Goal: Task Accomplishment & Management: Manage account settings

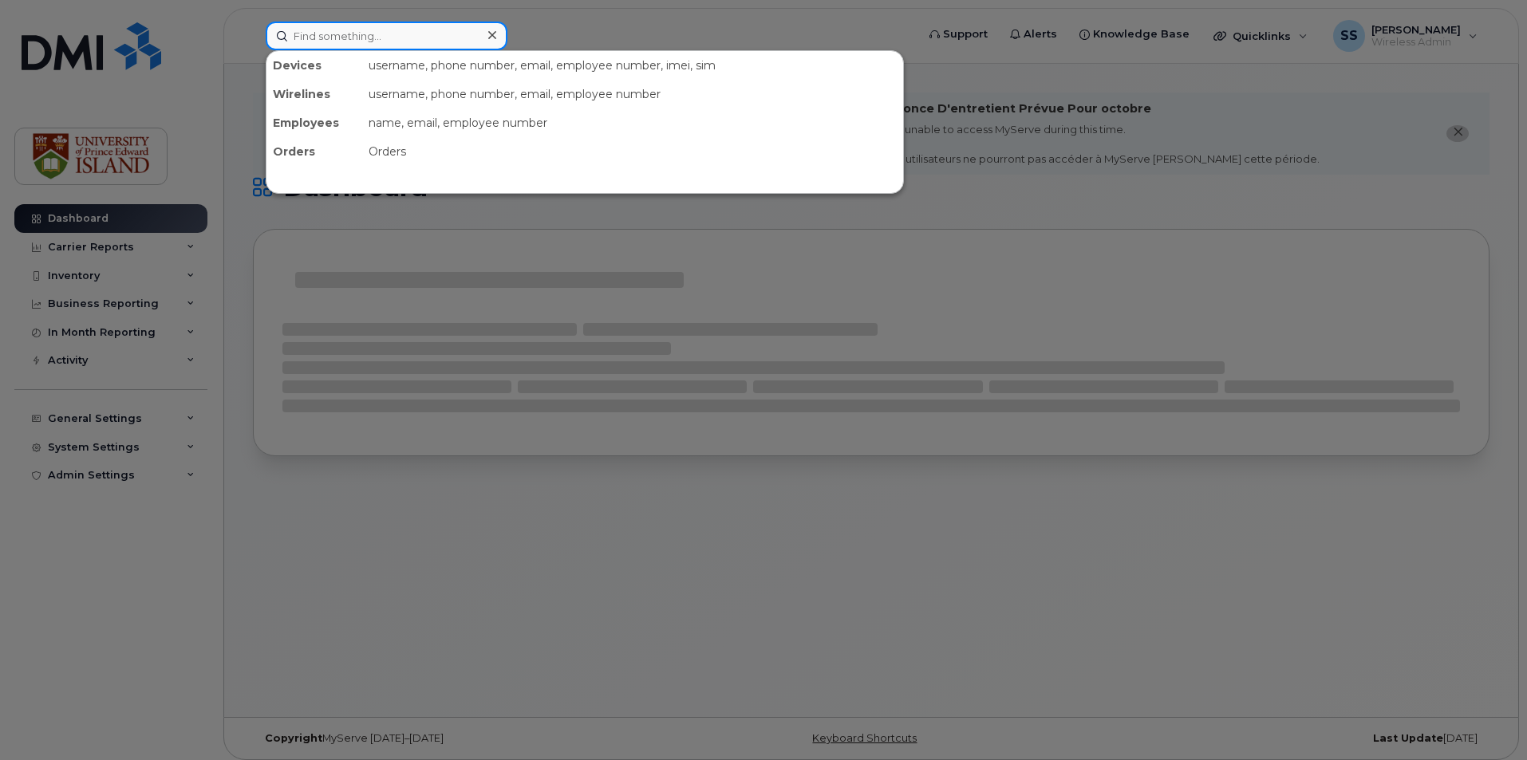
click at [336, 41] on input at bounding box center [387, 36] width 242 height 29
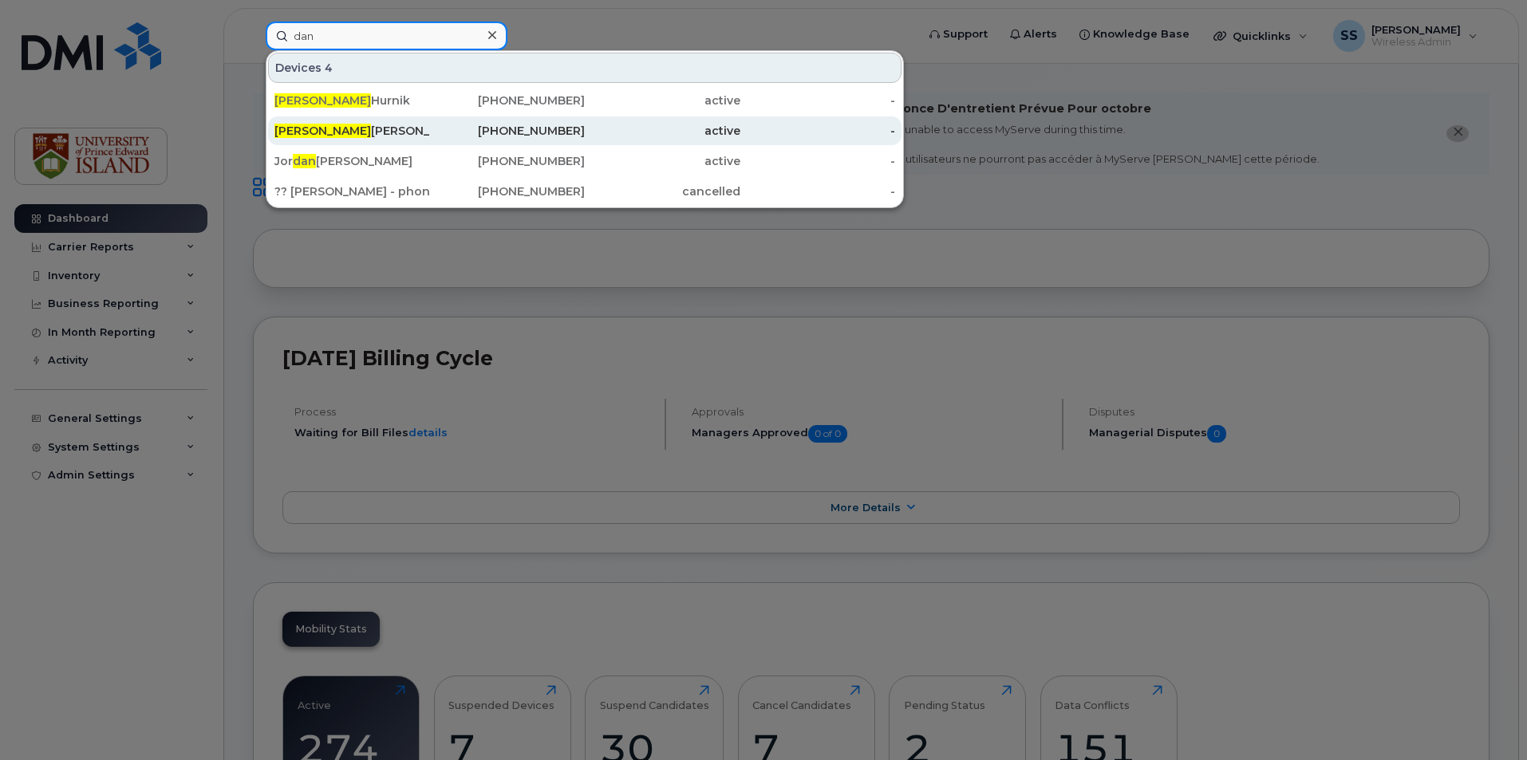
type input "dan"
click at [317, 126] on div "Dan Paynter" at bounding box center [352, 131] width 156 height 16
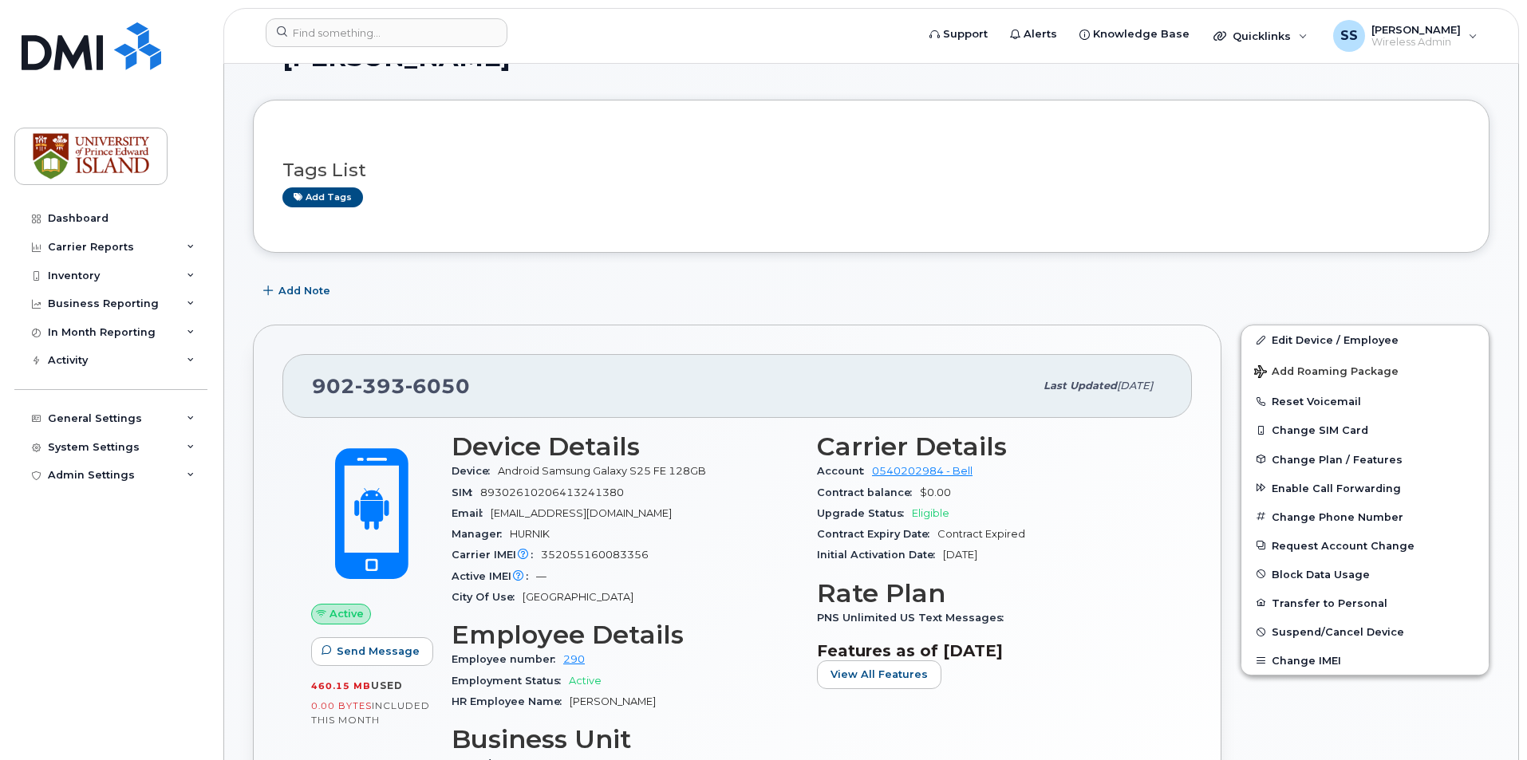
scroll to position [239, 0]
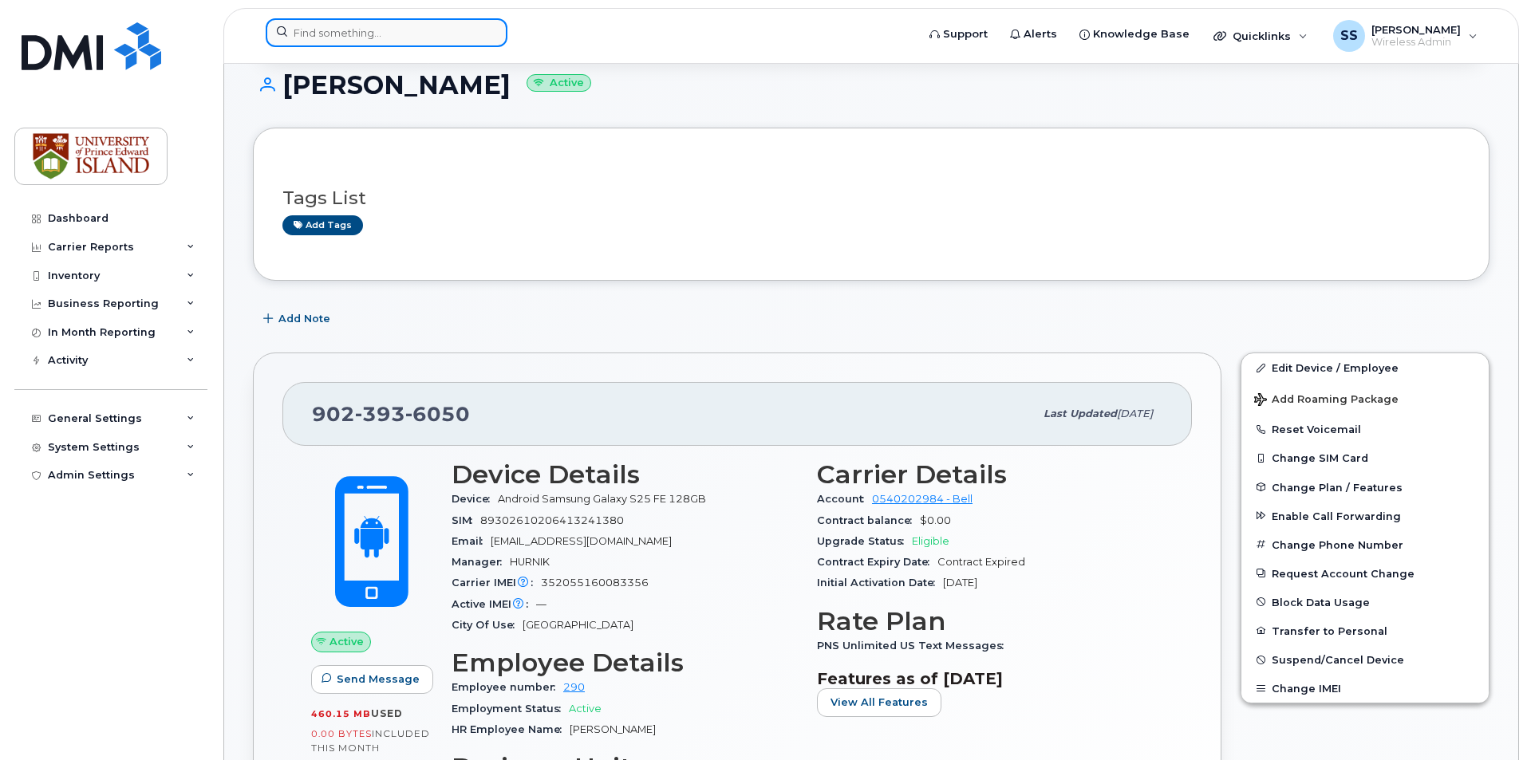
click at [420, 35] on input at bounding box center [387, 32] width 242 height 29
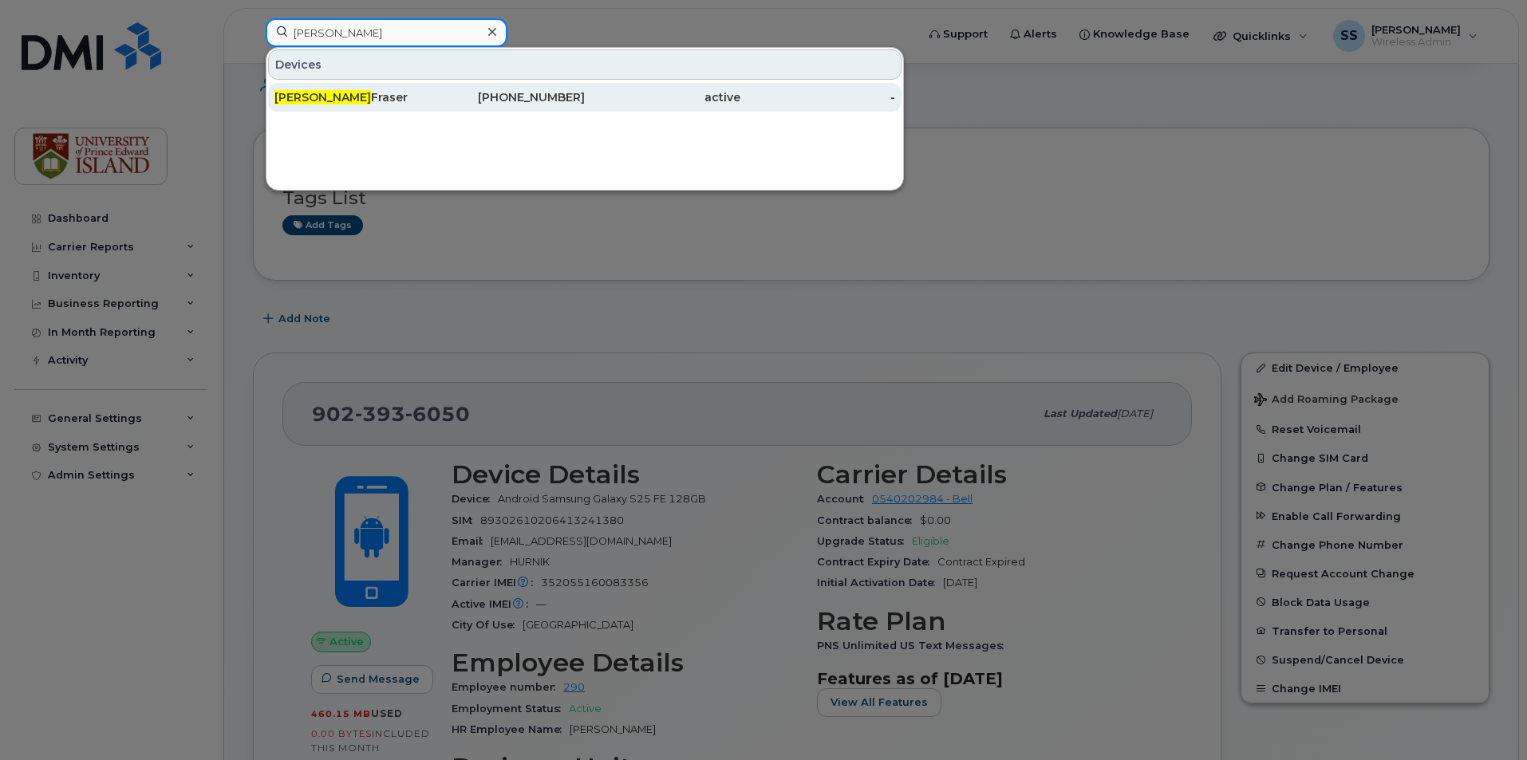
type input "kyle"
click at [354, 95] on div "Kyle Fraser" at bounding box center [352, 97] width 156 height 16
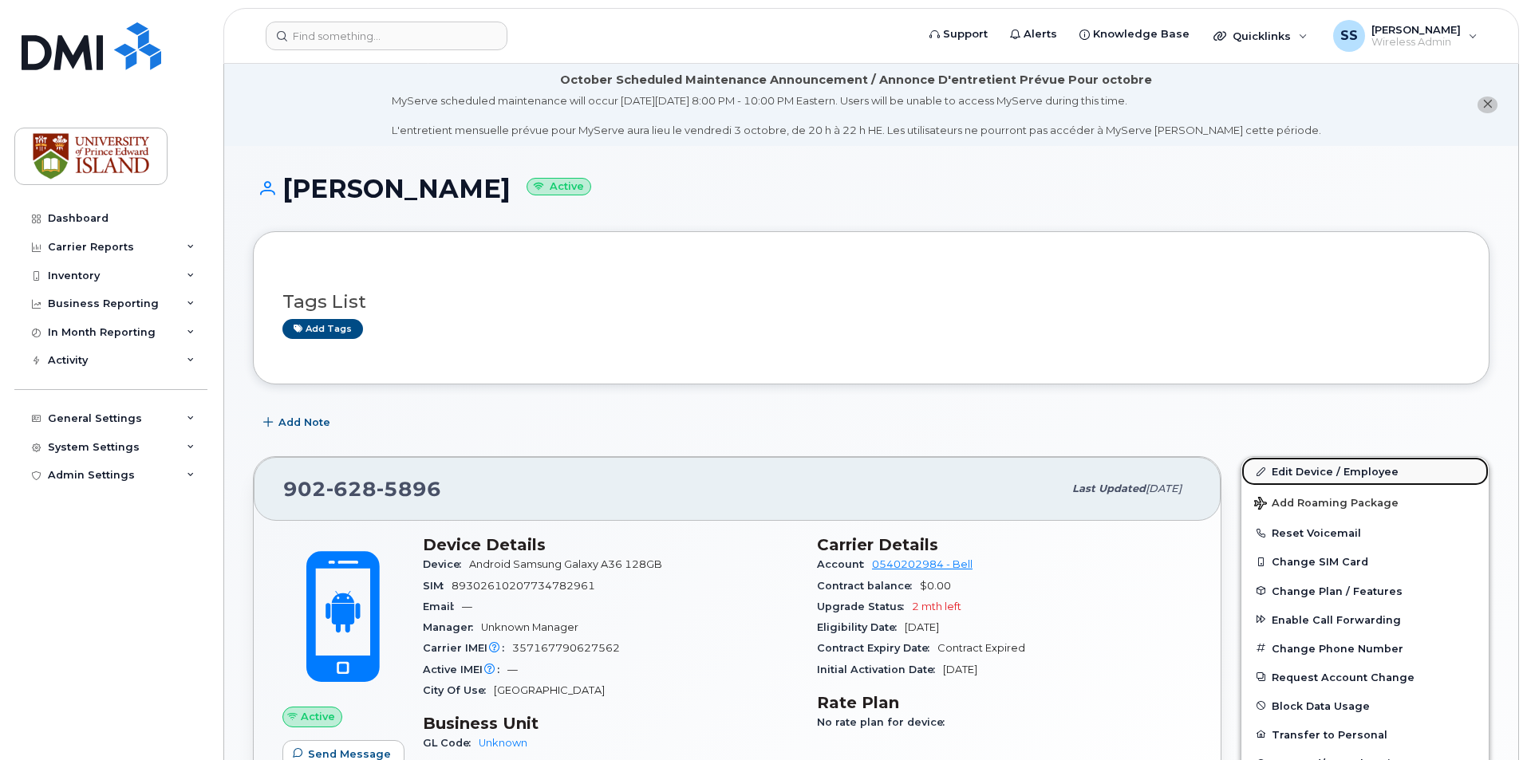
click at [1320, 475] on link "Edit Device / Employee" at bounding box center [1364, 471] width 247 height 29
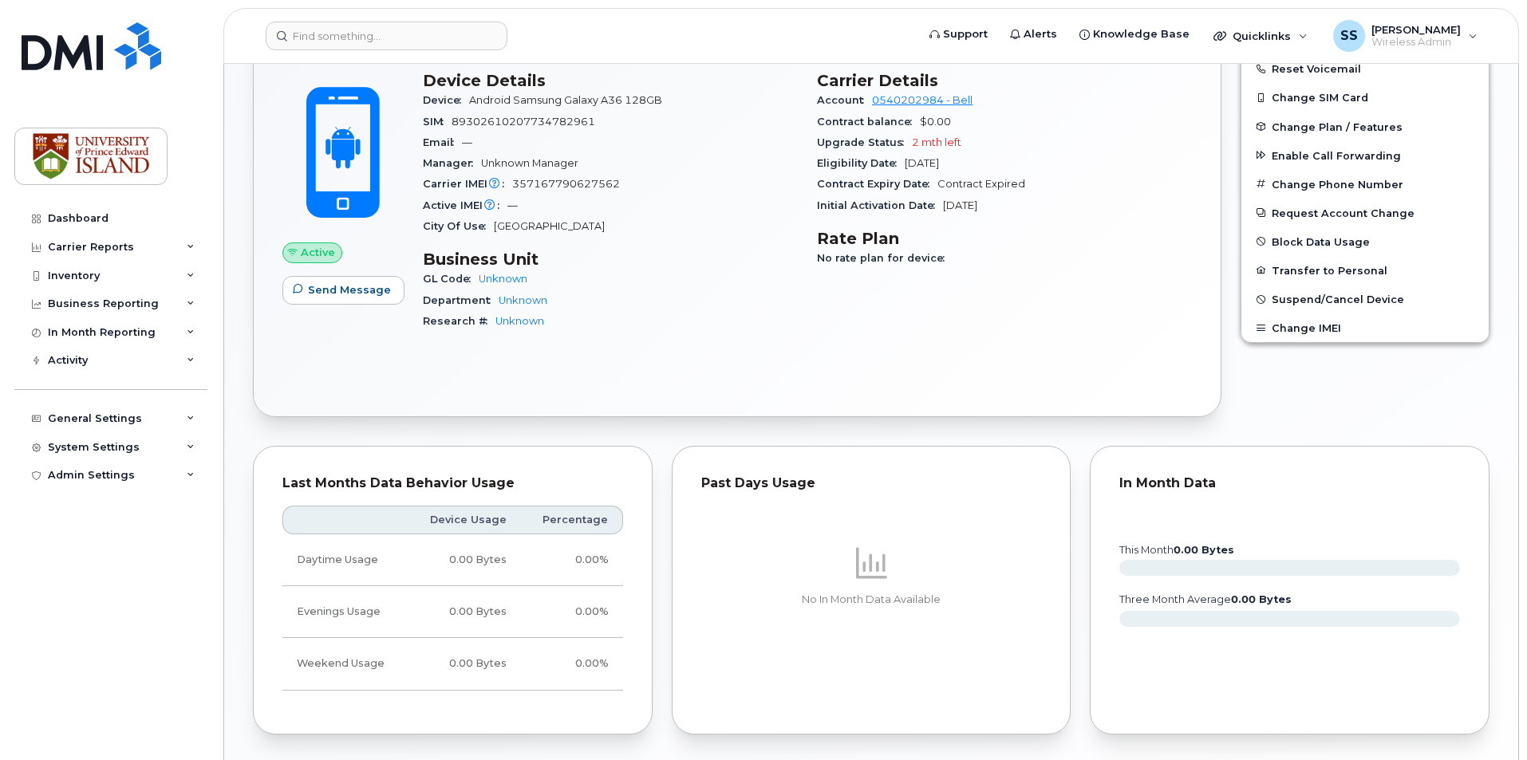
scroll to position [558, 0]
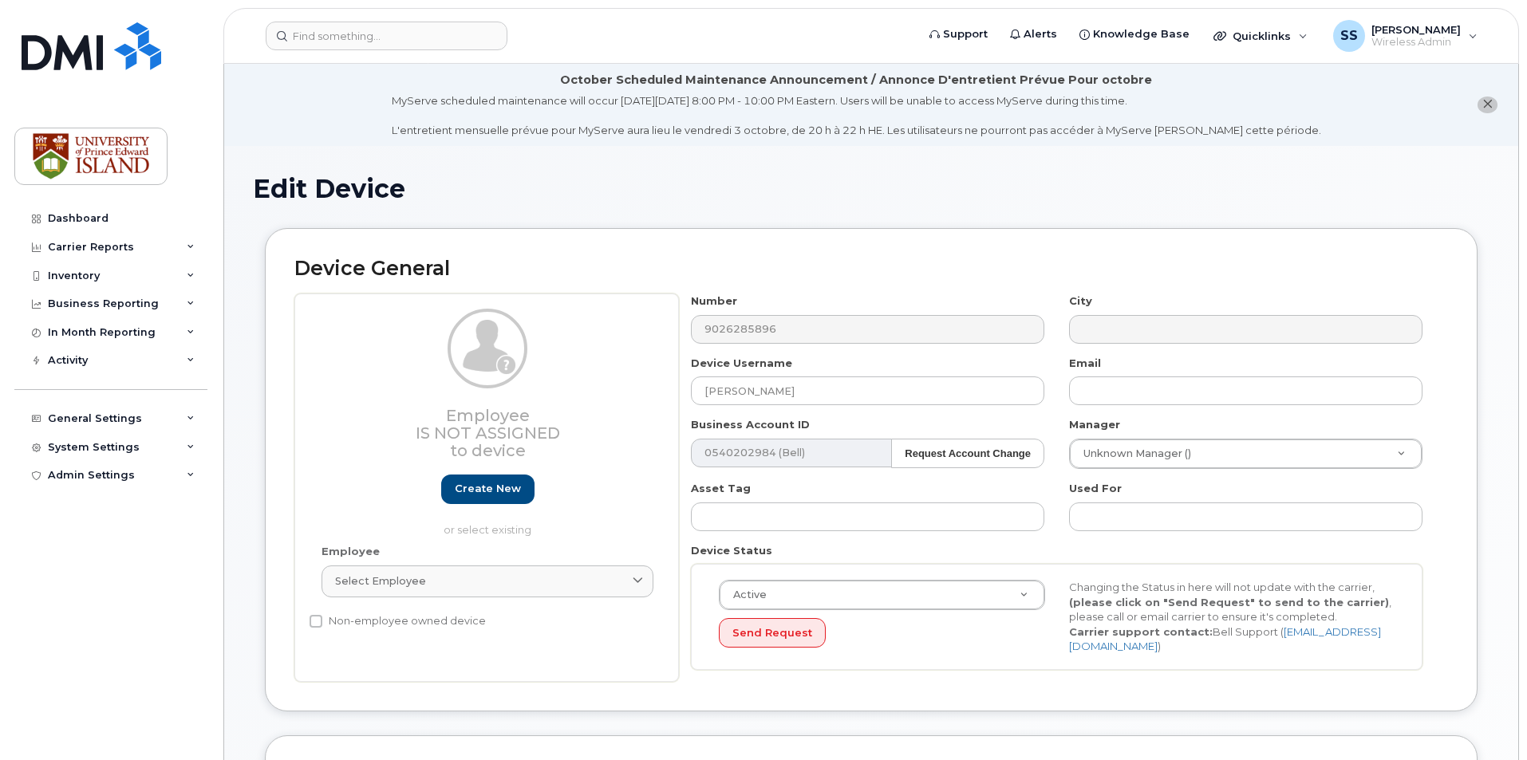
select select "2042227"
select select "2042226"
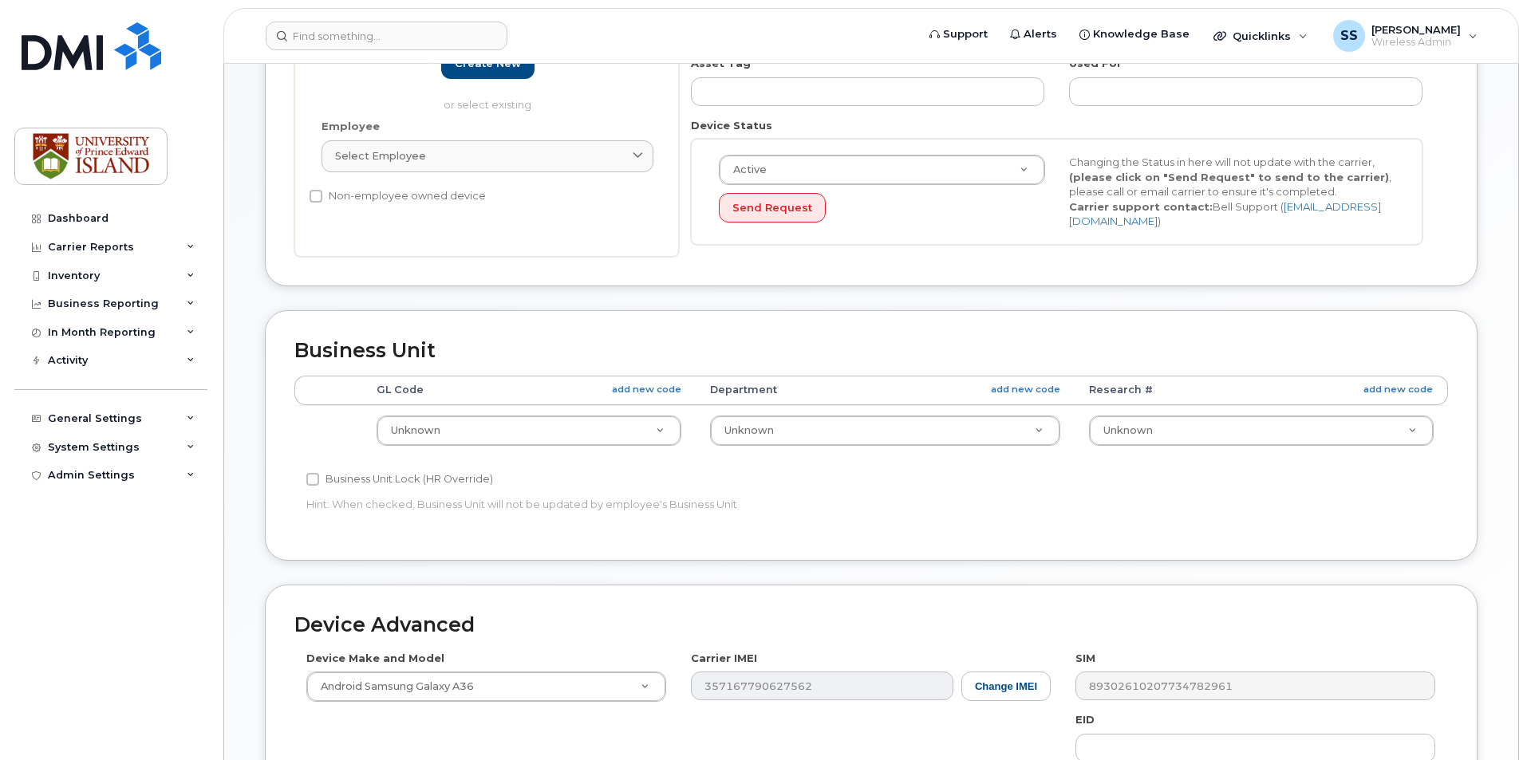
scroll to position [400, 0]
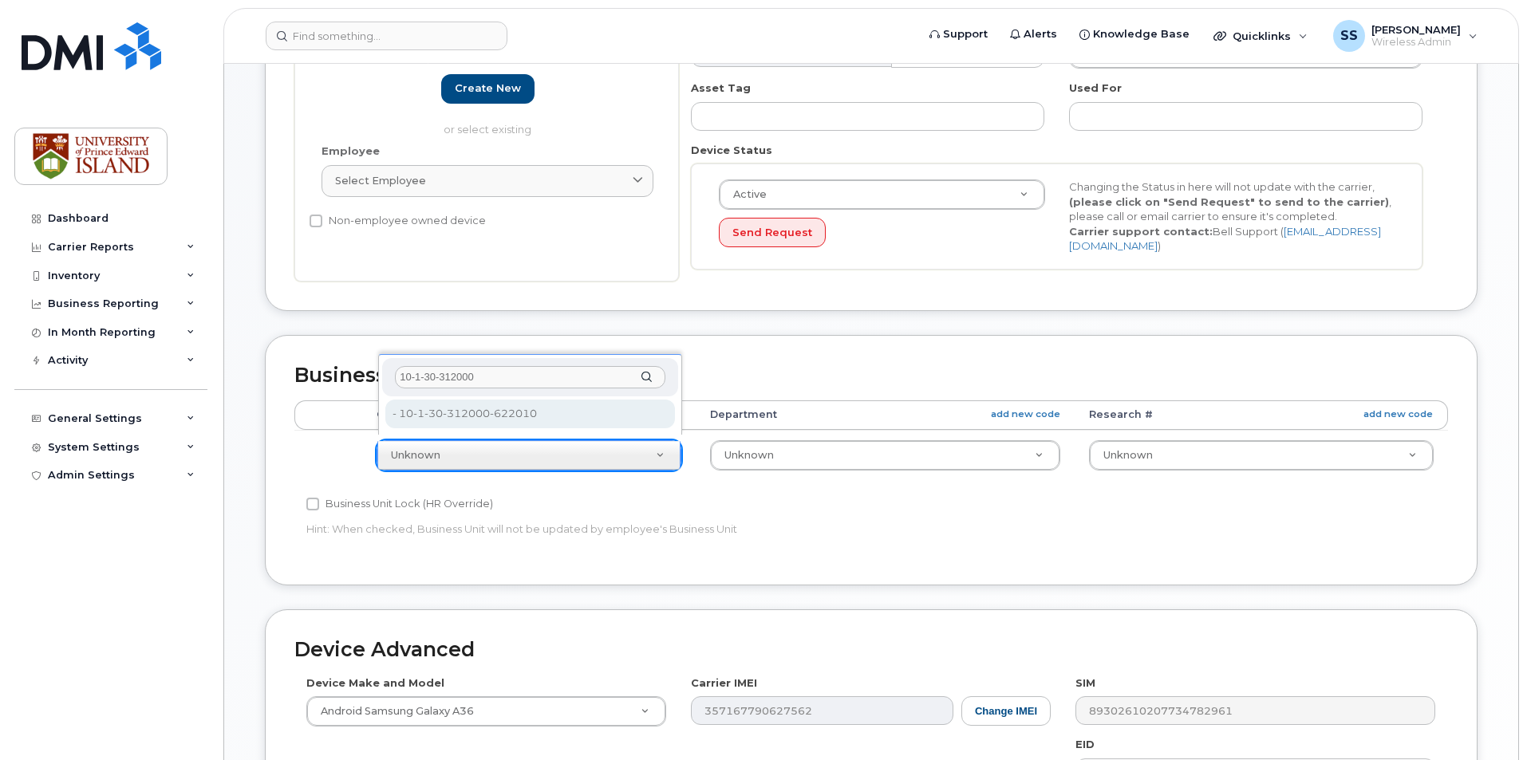
type input "10-1-30-312000"
type input "2042241"
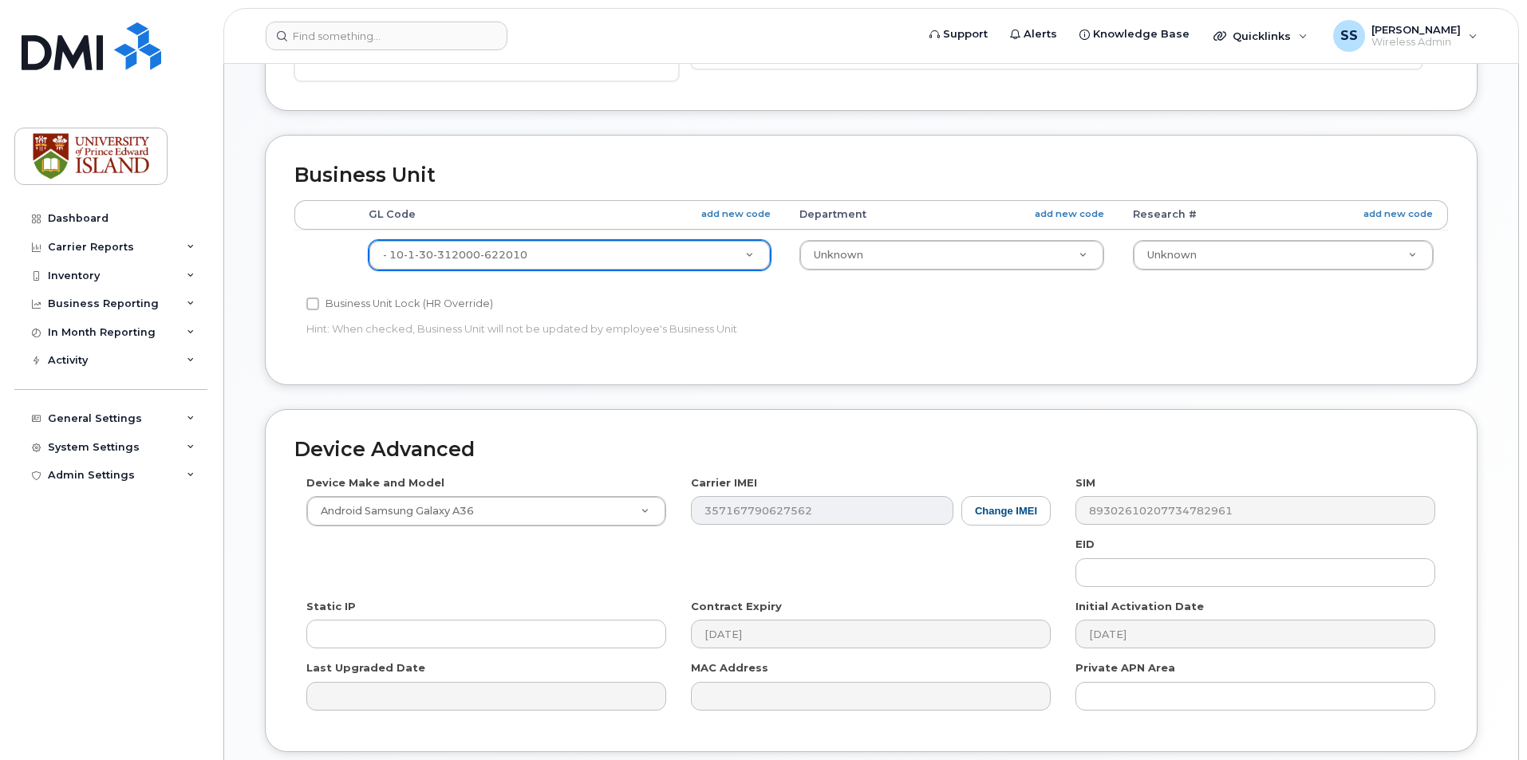
scroll to position [720, 0]
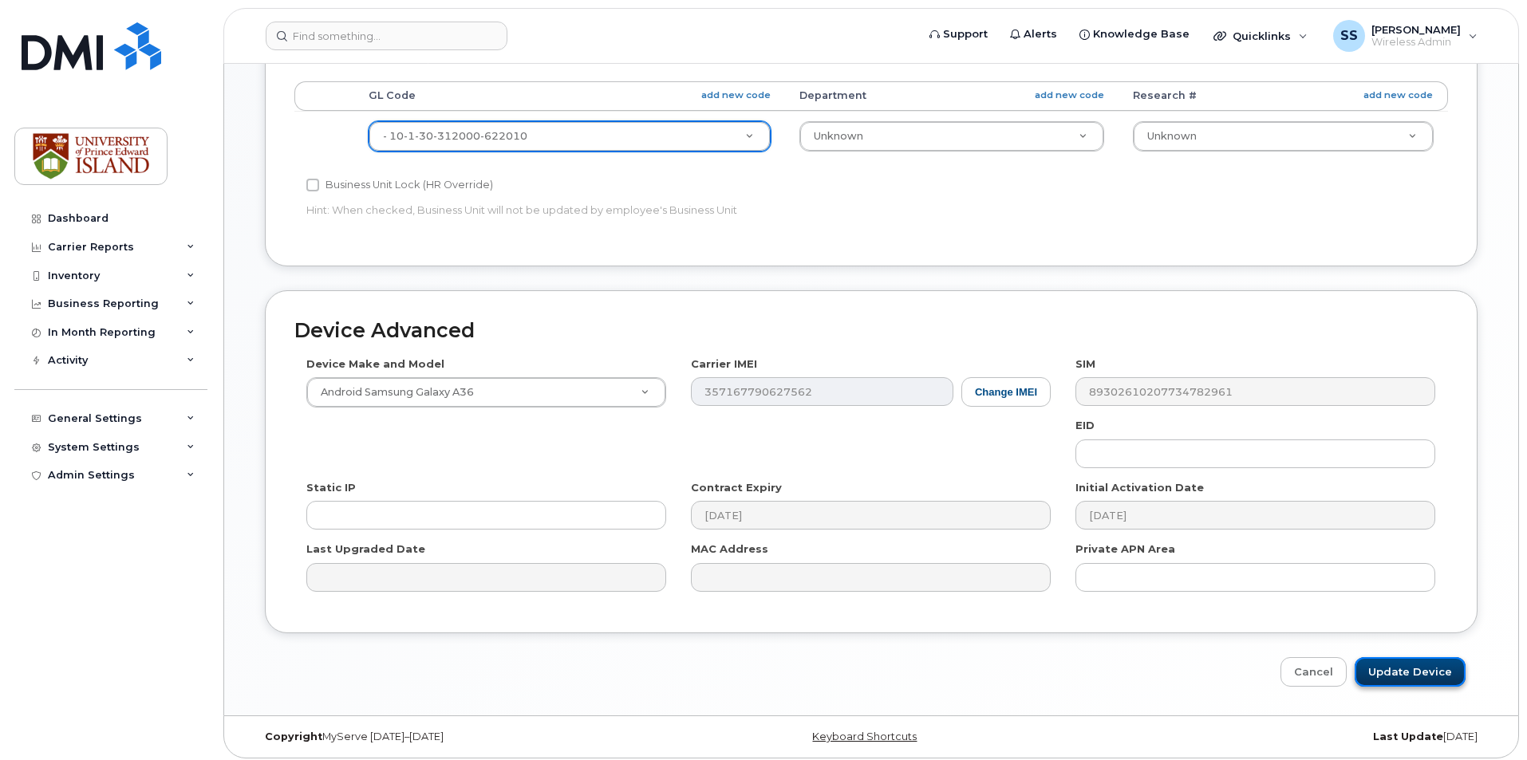
click at [1438, 667] on input "Update Device" at bounding box center [1410, 672] width 111 height 30
type input "Saving..."
